Goal: Communication & Community: Answer question/provide support

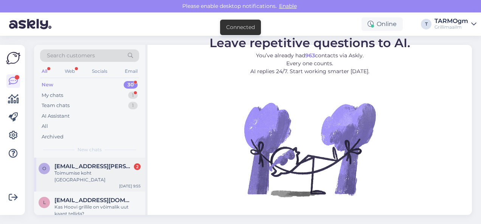
click at [92, 166] on span "[EMAIL_ADDRESS][PERSON_NAME][DOMAIN_NAME]" at bounding box center [93, 166] width 79 height 7
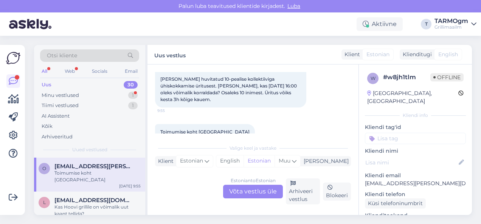
scroll to position [62, 0]
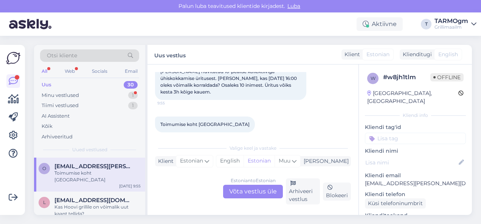
click at [257, 191] on div "Estonian to Estonian Võta vestlus üle" at bounding box center [253, 192] width 60 height 14
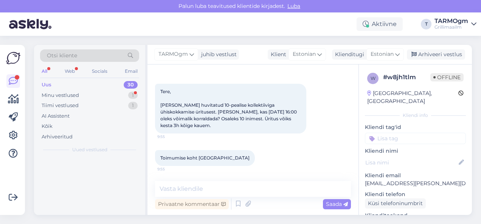
scroll to position [21, 0]
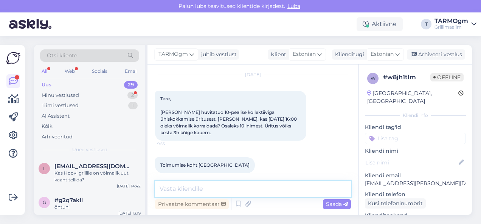
click at [193, 189] on textarea at bounding box center [253, 189] width 196 height 16
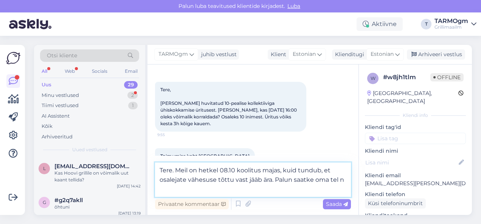
scroll to position [40, 0]
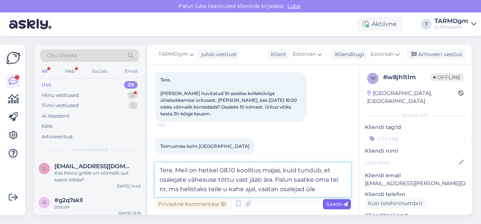
type textarea "Tere. Meil on hetkel 08.10 koolitus majas, kuid tundub, et osalejate vähesuse t…"
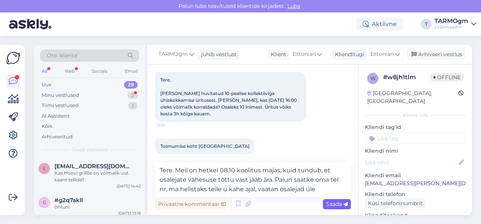
click at [331, 204] on span "Saada" at bounding box center [337, 204] width 22 height 7
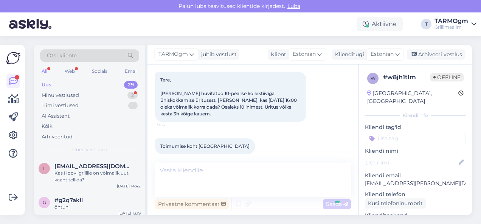
scroll to position [83, 0]
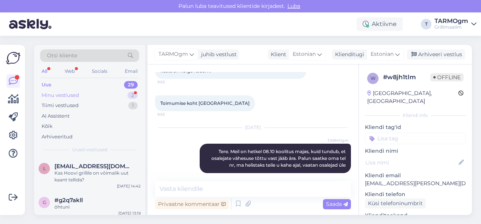
click at [73, 96] on div "Minu vestlused" at bounding box center [60, 96] width 37 height 8
click at [62, 83] on div "Uus 29" at bounding box center [89, 85] width 99 height 11
click at [61, 94] on div "Minu vestlused" at bounding box center [60, 96] width 37 height 8
click at [66, 105] on div "Tiimi vestlused" at bounding box center [60, 106] width 37 height 8
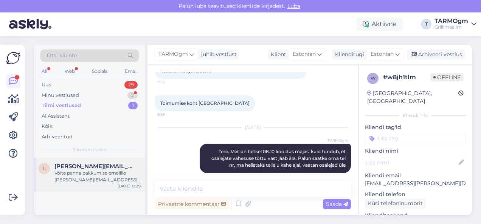
click at [83, 169] on span "[PERSON_NAME][EMAIL_ADDRESS][DOMAIN_NAME]" at bounding box center [93, 166] width 79 height 7
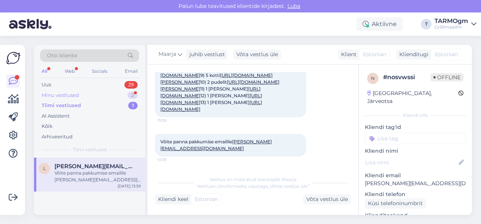
click at [69, 94] on div "Minu vestlused" at bounding box center [60, 96] width 37 height 8
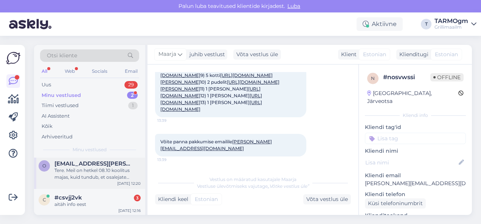
scroll to position [3, 0]
click at [84, 197] on div "#csvjj2vk 3" at bounding box center [97, 197] width 86 height 7
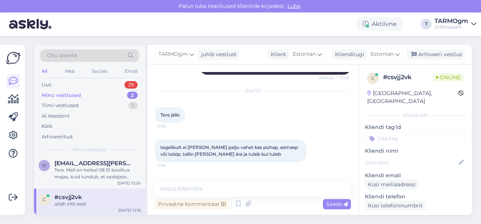
scroll to position [345, 0]
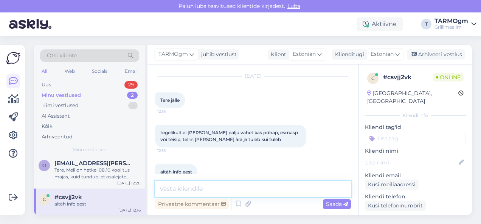
drag, startPoint x: 191, startPoint y: 187, endPoint x: 206, endPoint y: 190, distance: 15.0
click at [191, 187] on textarea at bounding box center [253, 189] width 196 height 16
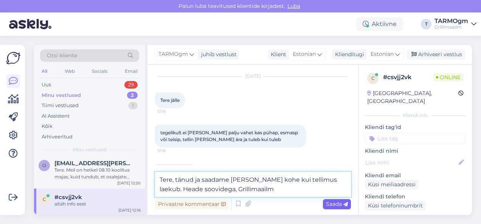
type textarea "Tere, tänud ja saadame [PERSON_NAME] kohe kui tellimus laekub. Heade soovidega,…"
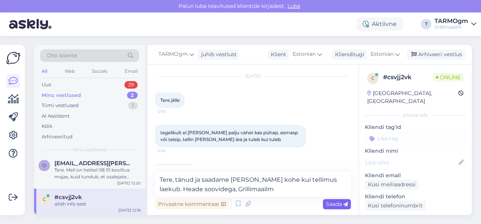
click at [330, 201] on div "Saada" at bounding box center [337, 205] width 28 height 10
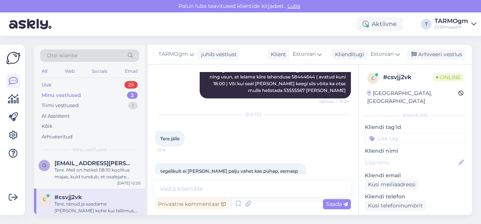
scroll to position [308, 0]
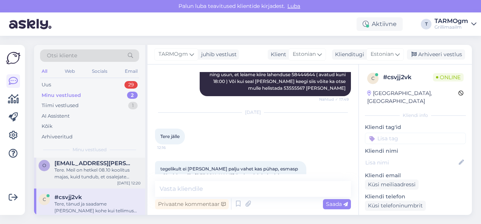
click at [99, 172] on div "Tere. Meil on hetkel 08.10 koolitus majas, kuid tundub, et osalejate vähesuse t…" at bounding box center [97, 174] width 86 height 14
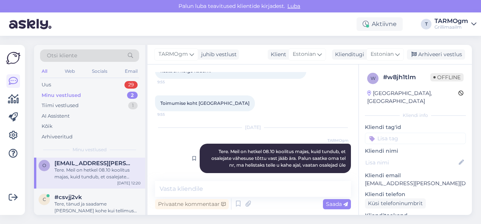
scroll to position [83, 0]
